Goal: Task Accomplishment & Management: Manage account settings

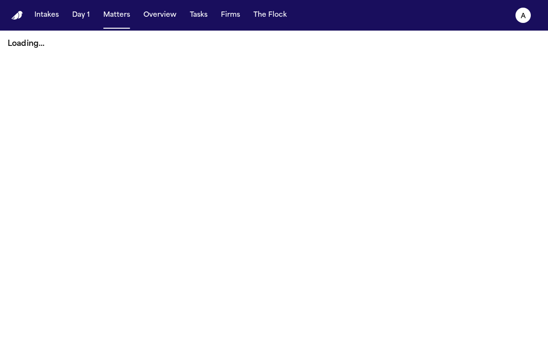
click at [122, 19] on button "Matters" at bounding box center [117, 15] width 34 height 17
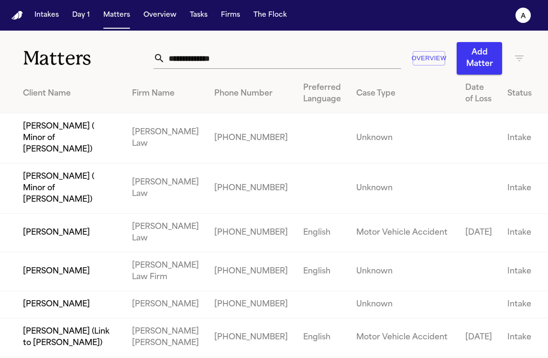
click at [198, 61] on input "text" at bounding box center [283, 58] width 236 height 21
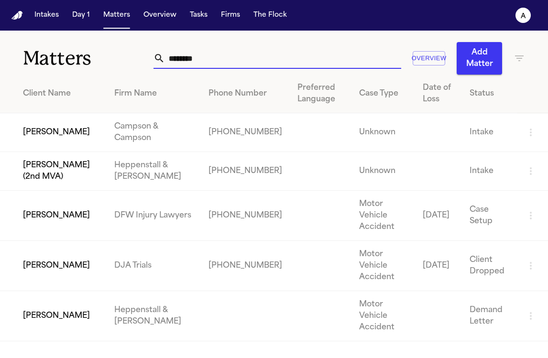
type input "*******"
click at [65, 295] on td "[PERSON_NAME]" at bounding box center [53, 316] width 107 height 50
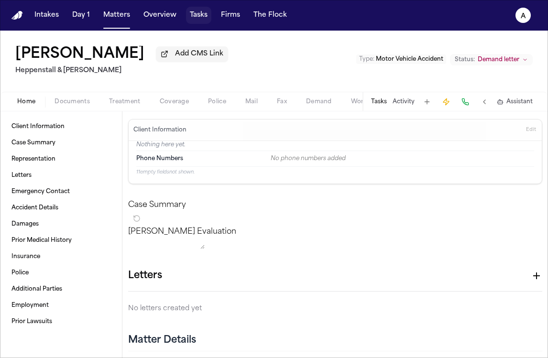
click at [201, 17] on button "Tasks" at bounding box center [198, 15] width 25 height 17
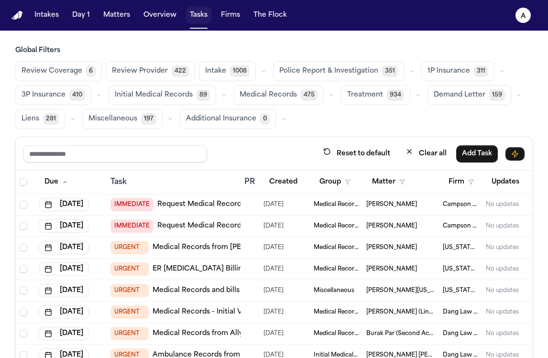
click at [191, 15] on button "Tasks" at bounding box center [198, 15] width 25 height 17
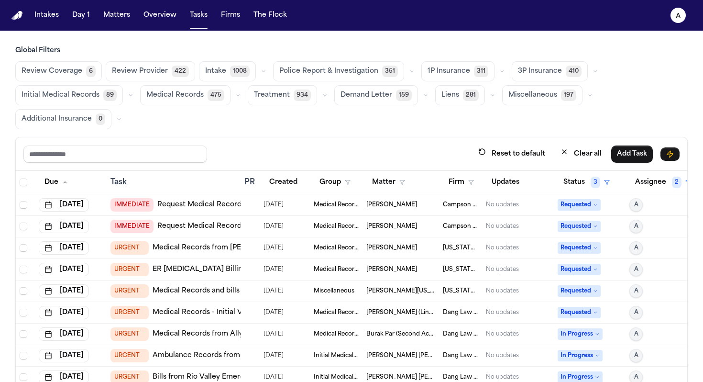
click at [194, 98] on span "Medical Records" at bounding box center [174, 95] width 57 height 10
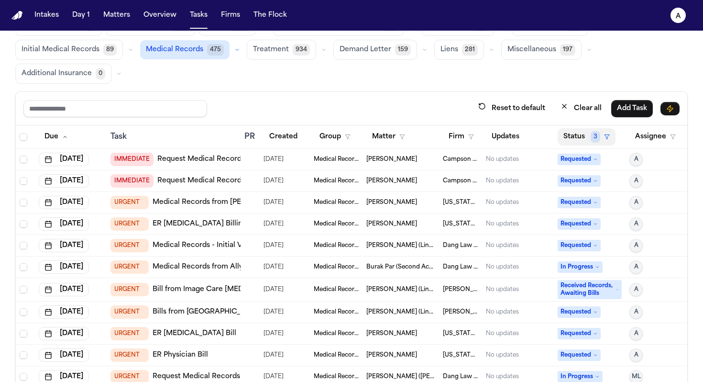
click at [548, 141] on button "Status 3" at bounding box center [587, 136] width 58 height 17
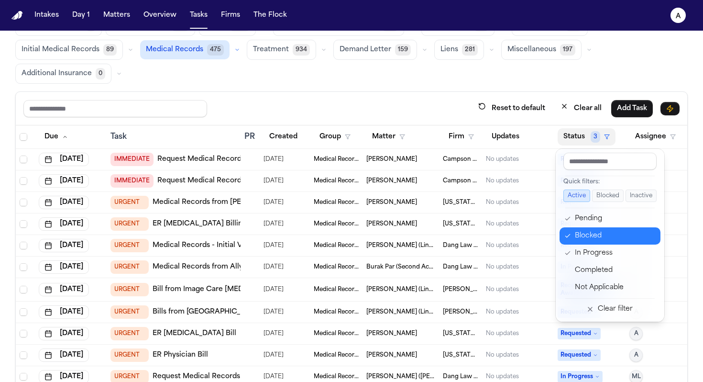
click at [548, 238] on div "Blocked" at bounding box center [615, 235] width 80 height 11
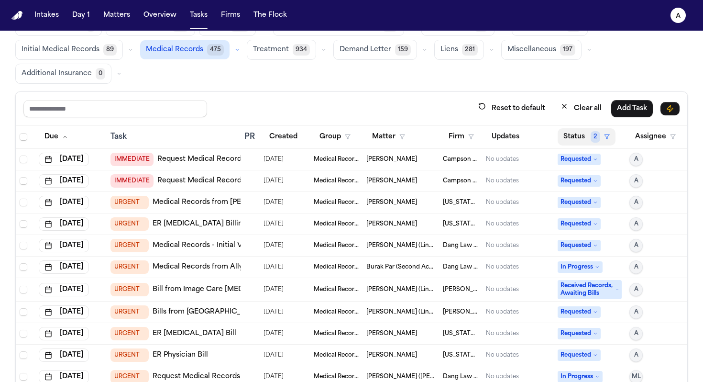
click at [548, 136] on button "Status 2" at bounding box center [587, 136] width 58 height 17
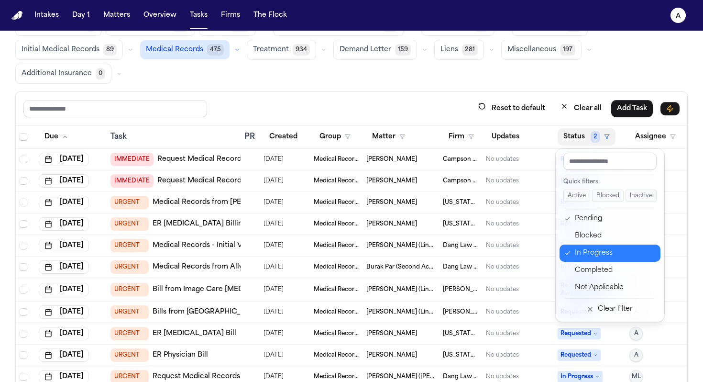
click at [548, 254] on div "In Progress" at bounding box center [615, 252] width 80 height 11
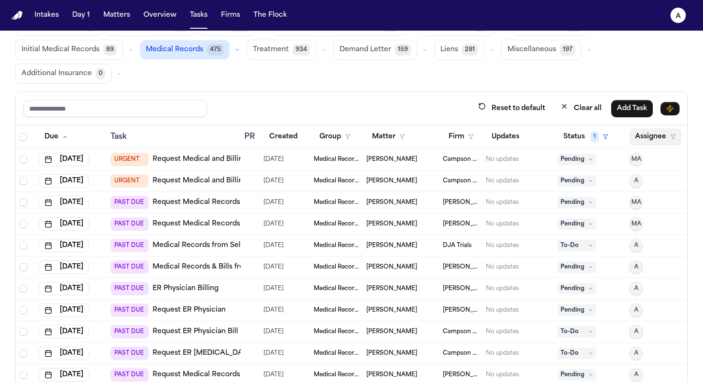
click at [548, 137] on button "Assignee" at bounding box center [656, 136] width 52 height 17
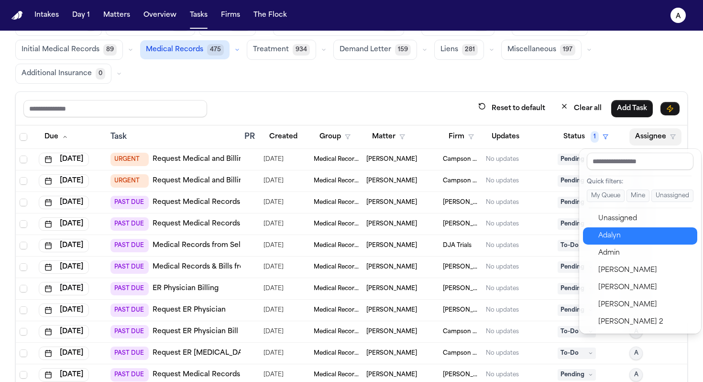
click at [548, 237] on div "Adalyn" at bounding box center [645, 235] width 93 height 11
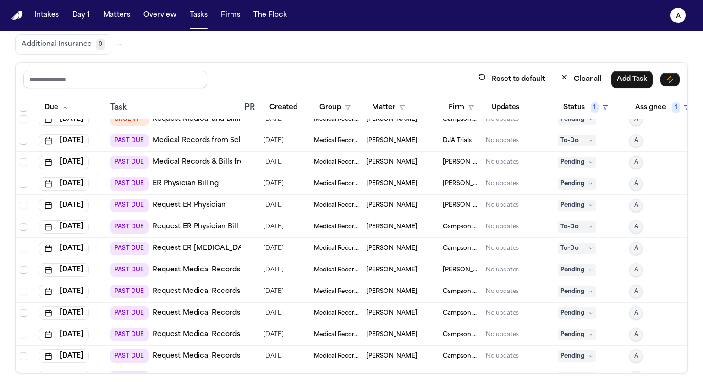
scroll to position [11, 0]
click at [466, 106] on button "Firm" at bounding box center [461, 107] width 37 height 17
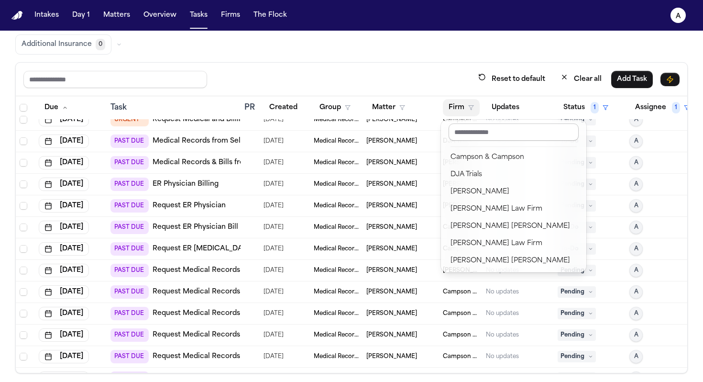
click at [478, 133] on input "text" at bounding box center [514, 131] width 130 height 17
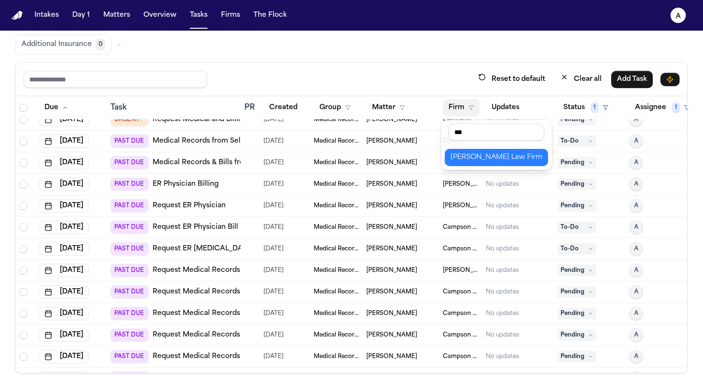
type input "***"
click at [480, 159] on div "[PERSON_NAME] Law Firm" at bounding box center [497, 157] width 92 height 11
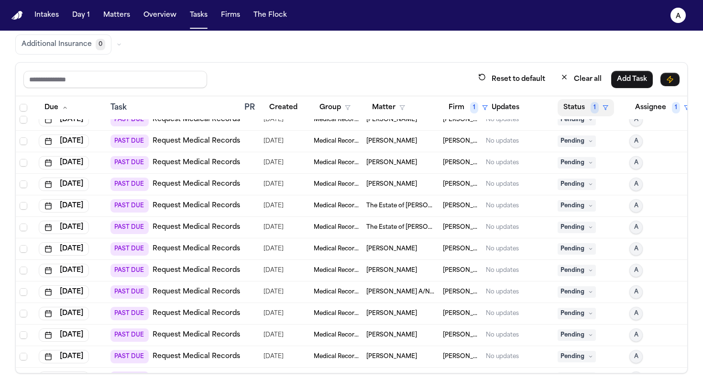
click at [548, 104] on button "Status 1" at bounding box center [586, 107] width 56 height 17
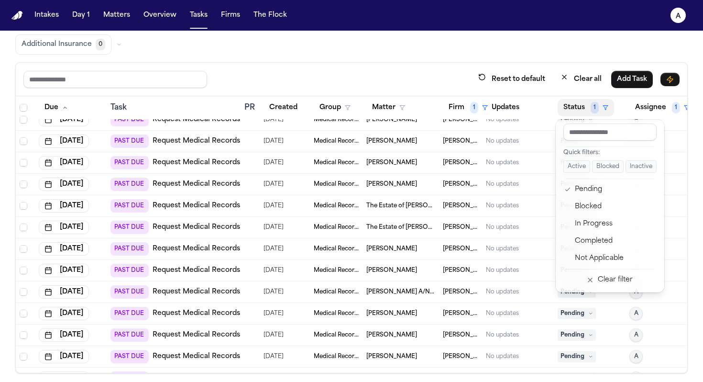
click at [429, 60] on div "Global Filters Review Coverage 6 Review Provider 422 Intake 1008 Police Report …" at bounding box center [351, 172] width 673 height 402
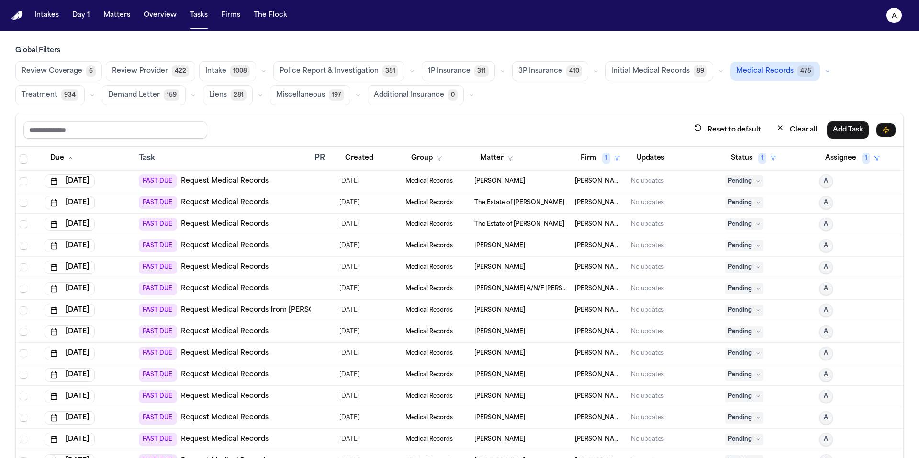
scroll to position [64, 0]
click at [548, 180] on div "[PERSON_NAME]" at bounding box center [520, 182] width 93 height 8
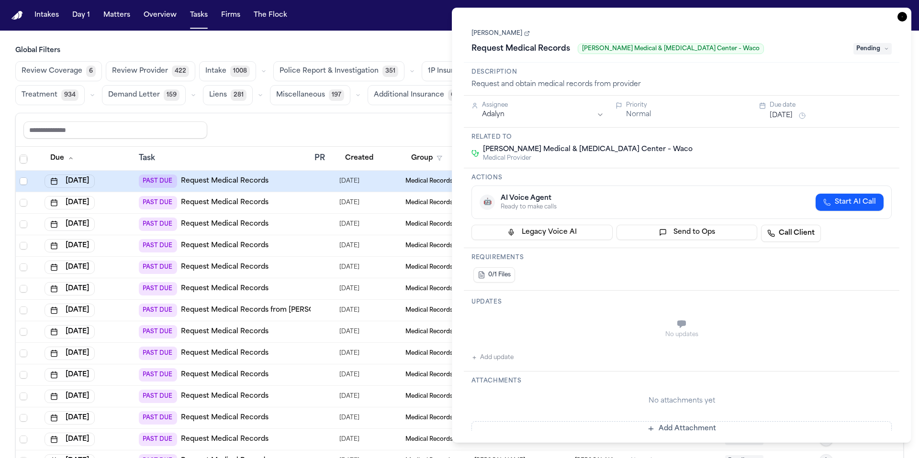
click at [548, 52] on div "Request Medical Records [PERSON_NAME] Medical & [MEDICAL_DATA] Center – Waco" at bounding box center [659, 48] width 376 height 15
drag, startPoint x: 733, startPoint y: 48, endPoint x: 579, endPoint y: 52, distance: 153.2
click at [548, 52] on div "Request Medical Records [PERSON_NAME] Medical & [MEDICAL_DATA] Center – Waco" at bounding box center [659, 48] width 376 height 15
copy span "[PERSON_NAME] Medical & [MEDICAL_DATA] Center – Waco"
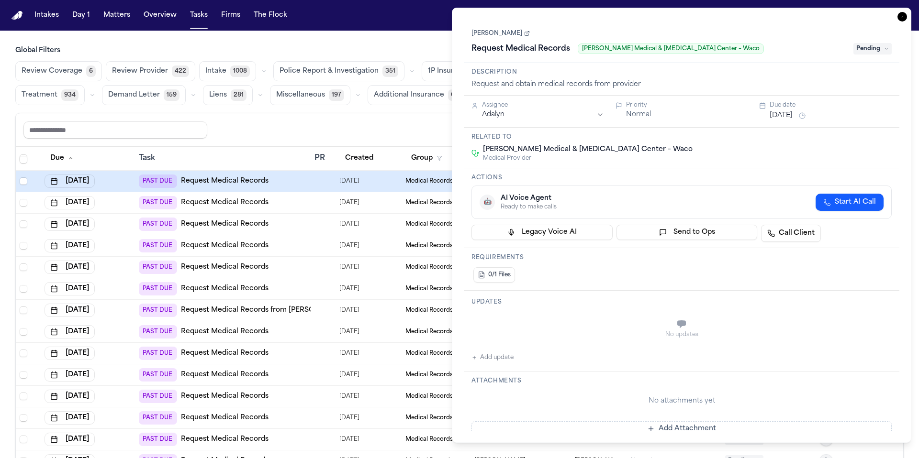
click at [514, 350] on div "No updates Add update" at bounding box center [681, 338] width 420 height 52
click at [515, 358] on div "Updates No updates Add update" at bounding box center [681, 331] width 435 height 81
click at [499, 358] on button "Add update" at bounding box center [492, 357] width 42 height 11
click at [519, 314] on div "Private Cancel Add" at bounding box center [687, 335] width 409 height 46
click at [501, 317] on textarea "Add your update" at bounding box center [687, 325] width 401 height 19
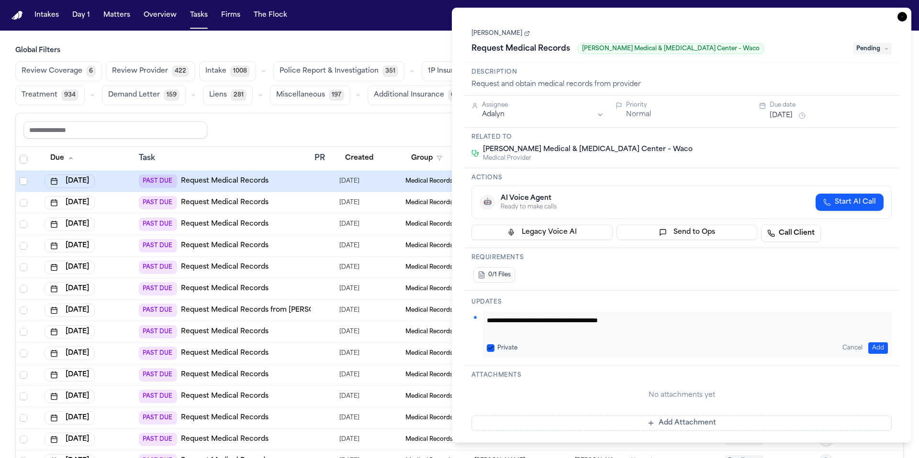
type textarea "**********"
click at [494, 348] on button "Private" at bounding box center [491, 349] width 8 height 8
click at [548, 343] on button "Add" at bounding box center [878, 348] width 20 height 11
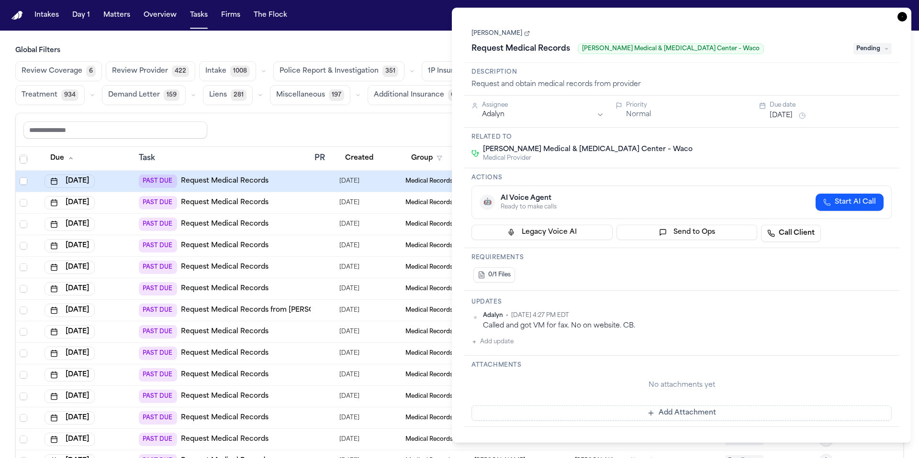
click at [548, 115] on button "[DATE]" at bounding box center [780, 116] width 23 height 10
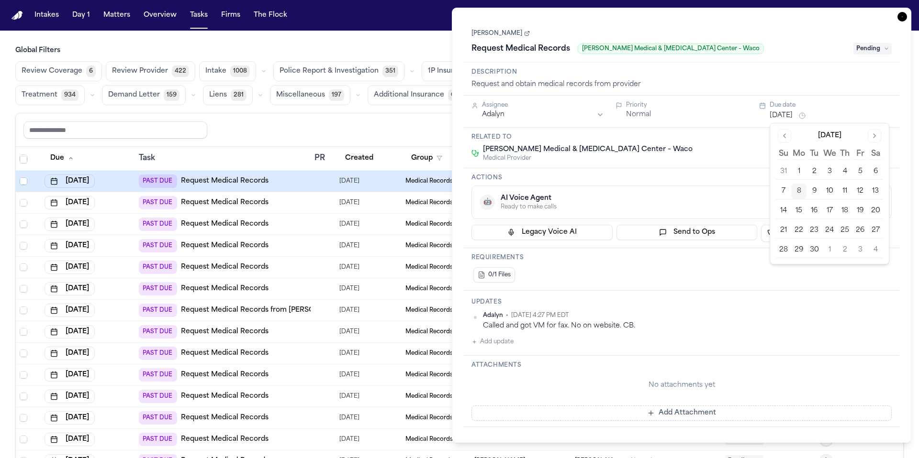
click at [548, 190] on button "9" at bounding box center [813, 191] width 15 height 15
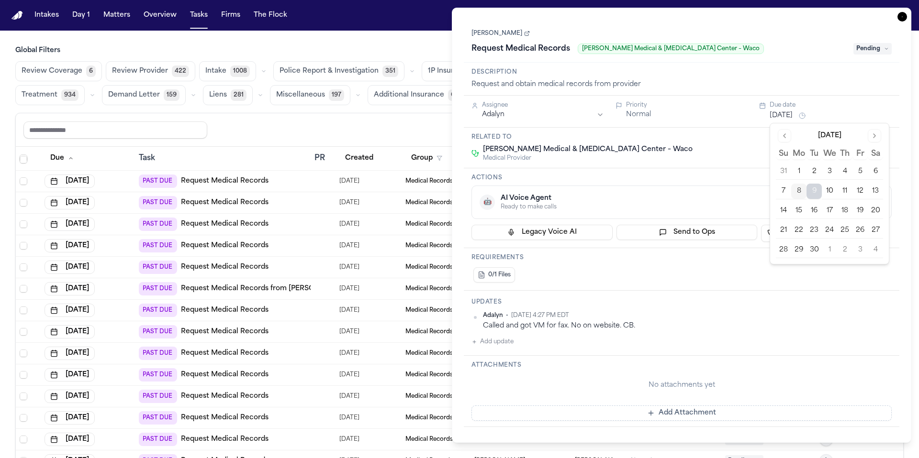
click at [378, 122] on div "Reset to default Clear all Add Task" at bounding box center [459, 130] width 872 height 18
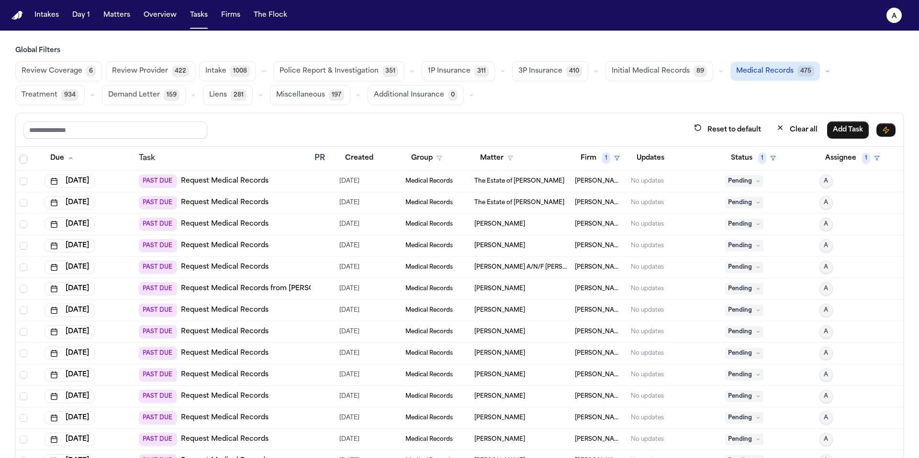
click at [548, 184] on div "No updates" at bounding box center [674, 182] width 87 height 8
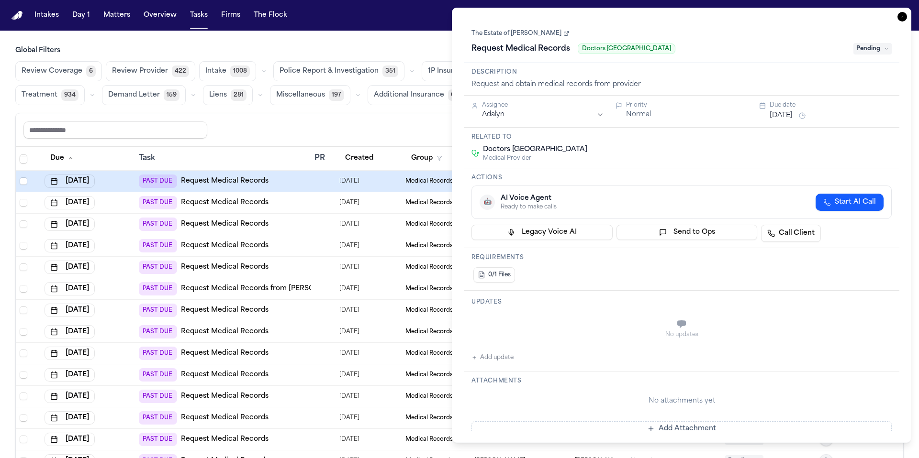
drag, startPoint x: 673, startPoint y: 49, endPoint x: 580, endPoint y: 47, distance: 92.9
click at [548, 47] on div "Request Medical Records Doctors [GEOGRAPHIC_DATA]" at bounding box center [659, 48] width 376 height 15
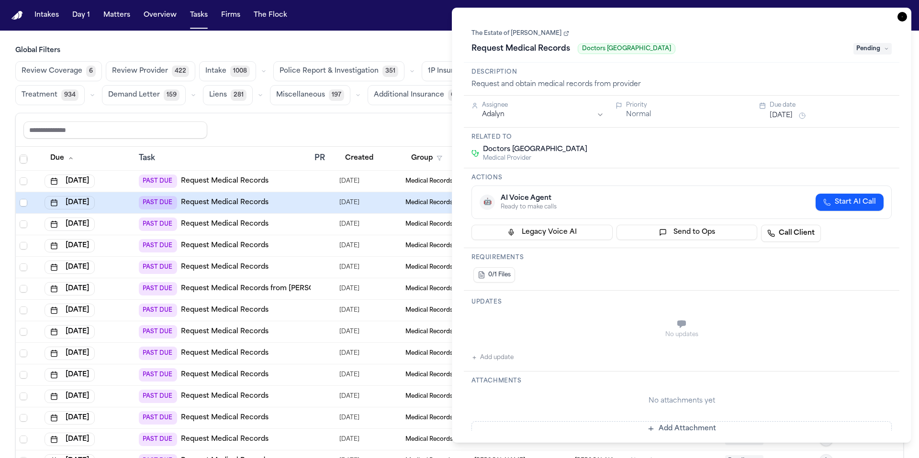
copy span "Doctors [GEOGRAPHIC_DATA]"
click at [508, 358] on button "Add update" at bounding box center [492, 357] width 42 height 11
click at [534, 316] on textarea "Add your update" at bounding box center [687, 325] width 401 height 19
click at [548, 316] on div "**********" at bounding box center [687, 335] width 409 height 46
click at [548, 324] on textarea "**********" at bounding box center [687, 325] width 401 height 19
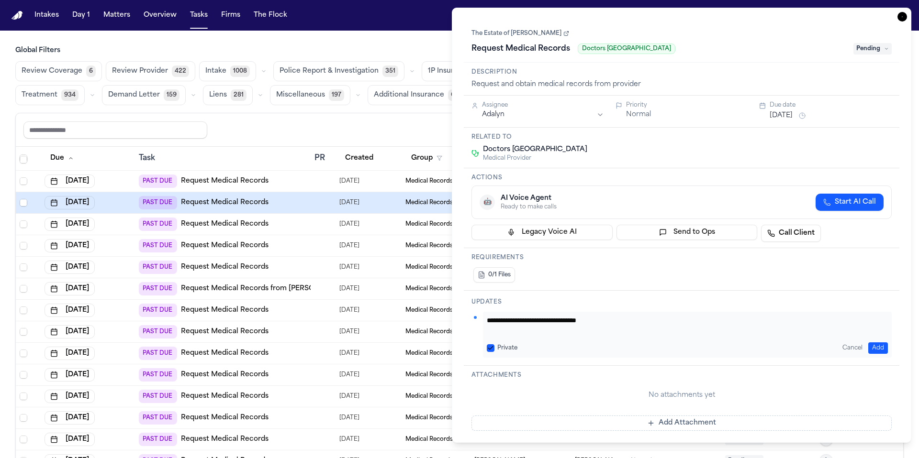
type textarea "**********"
click at [493, 346] on button "Private" at bounding box center [491, 349] width 8 height 8
click at [548, 324] on textarea "**********" at bounding box center [687, 325] width 401 height 19
click at [548, 343] on button "Add" at bounding box center [878, 348] width 20 height 11
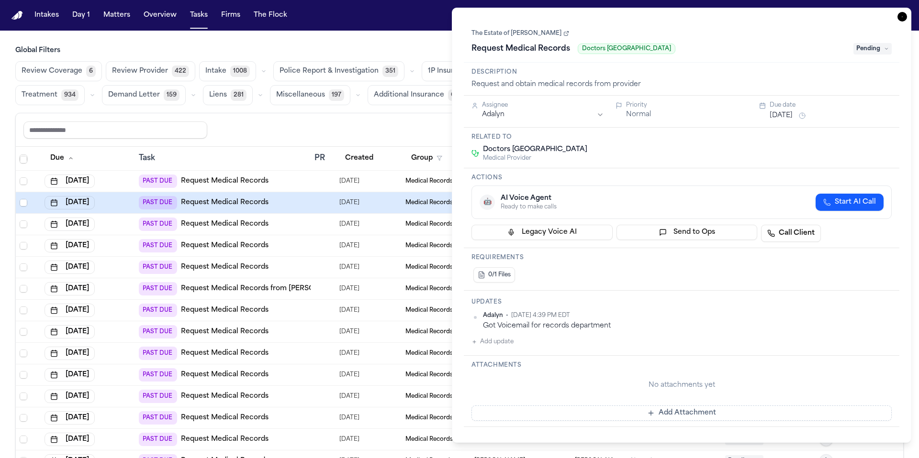
click at [548, 105] on div "Due date" at bounding box center [830, 105] width 122 height 8
click at [548, 112] on button "[DATE]" at bounding box center [780, 116] width 23 height 10
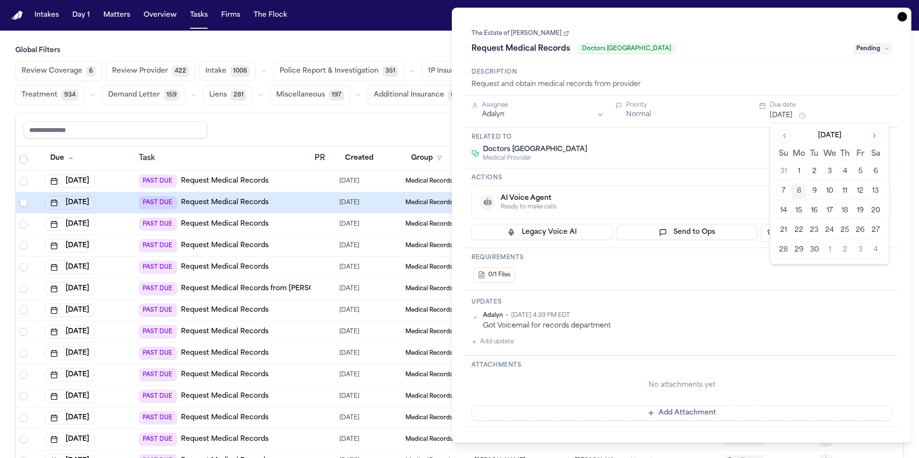
click at [548, 193] on button "9" at bounding box center [813, 191] width 15 height 15
click at [548, 159] on div "Doctors Hospital of Laredo Medical Provider" at bounding box center [681, 153] width 420 height 17
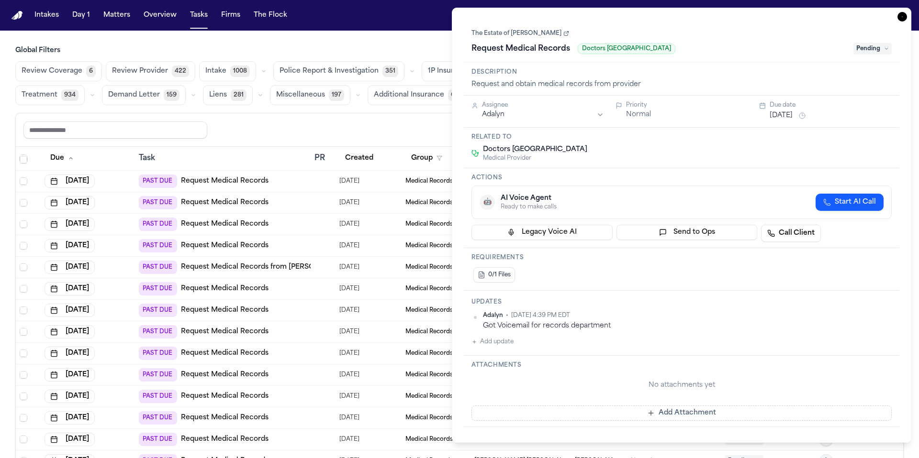
click at [376, 129] on div "Reset to default Clear all Add Task" at bounding box center [459, 130] width 872 height 18
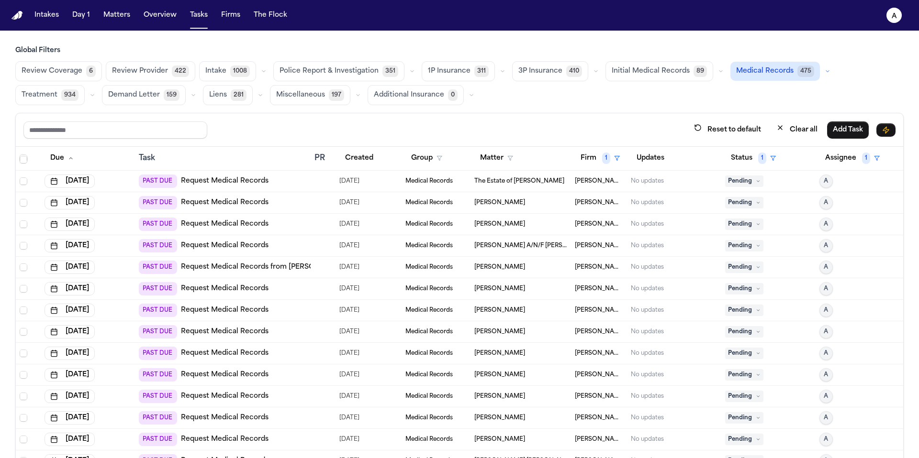
click at [502, 186] on td "The Estate of [PERSON_NAME]" at bounding box center [520, 182] width 100 height 22
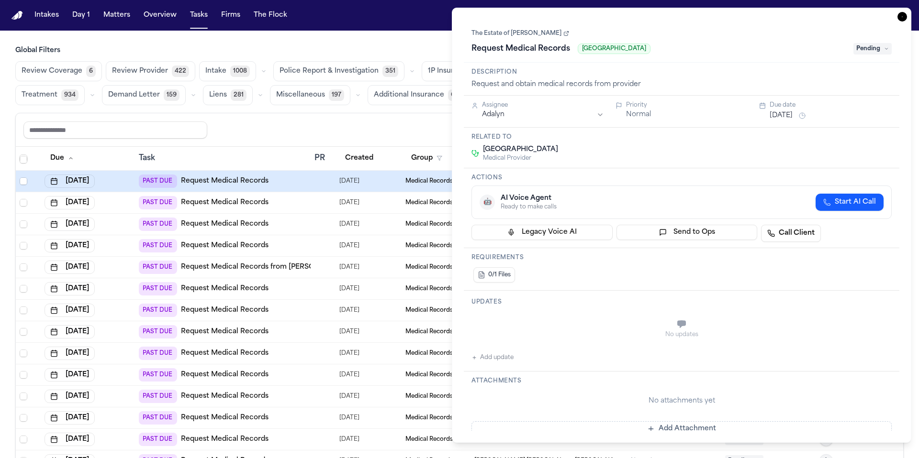
drag, startPoint x: 665, startPoint y: 49, endPoint x: 575, endPoint y: 45, distance: 89.6
click at [548, 45] on div "Request Medical Records [GEOGRAPHIC_DATA]" at bounding box center [659, 48] width 376 height 15
copy span "[GEOGRAPHIC_DATA]"
